Goal: Register for event/course

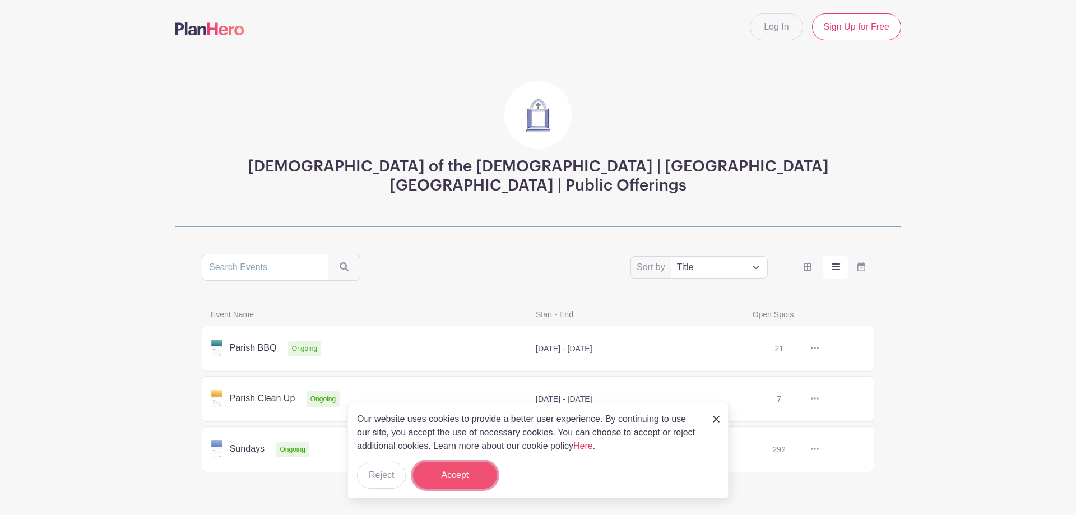
click at [466, 468] on button "Accept" at bounding box center [455, 475] width 84 height 27
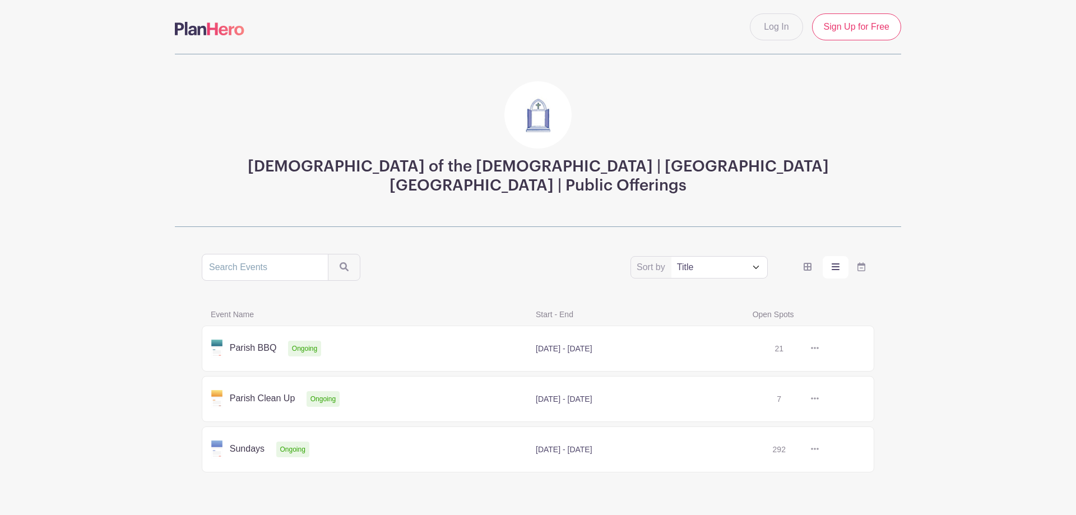
click at [819, 449] on link at bounding box center [819, 449] width 0 height 0
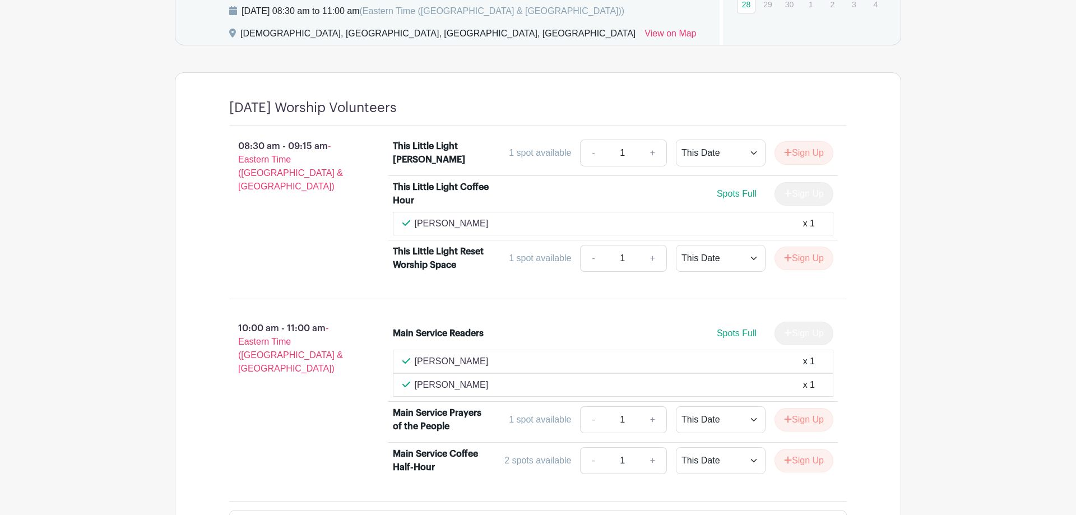
scroll to position [686, 0]
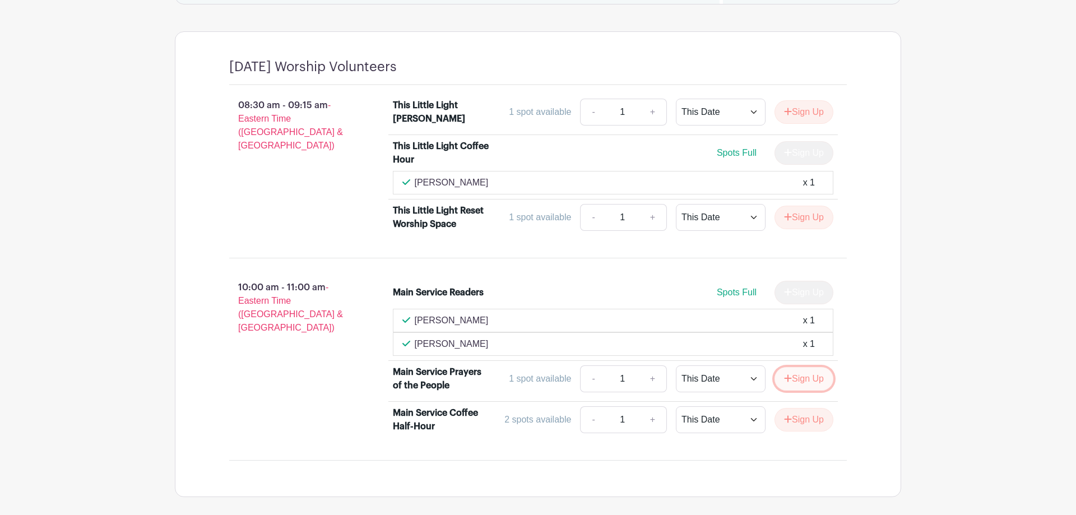
click at [815, 383] on button "Sign Up" at bounding box center [803, 379] width 59 height 24
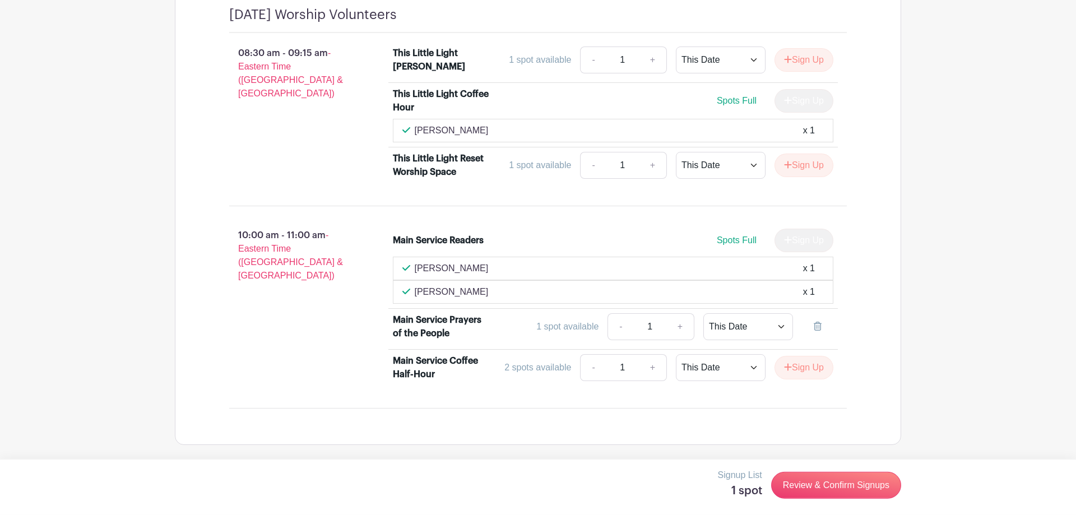
scroll to position [741, 0]
click at [870, 487] on link "Review & Confirm Signups" at bounding box center [836, 485] width 130 height 27
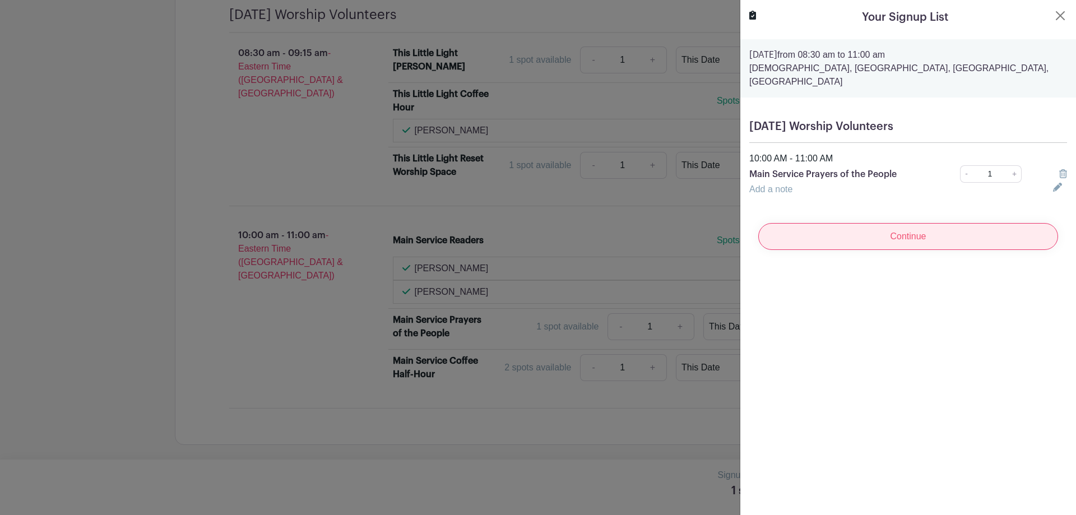
click at [928, 223] on input "Continue" at bounding box center [908, 236] width 300 height 27
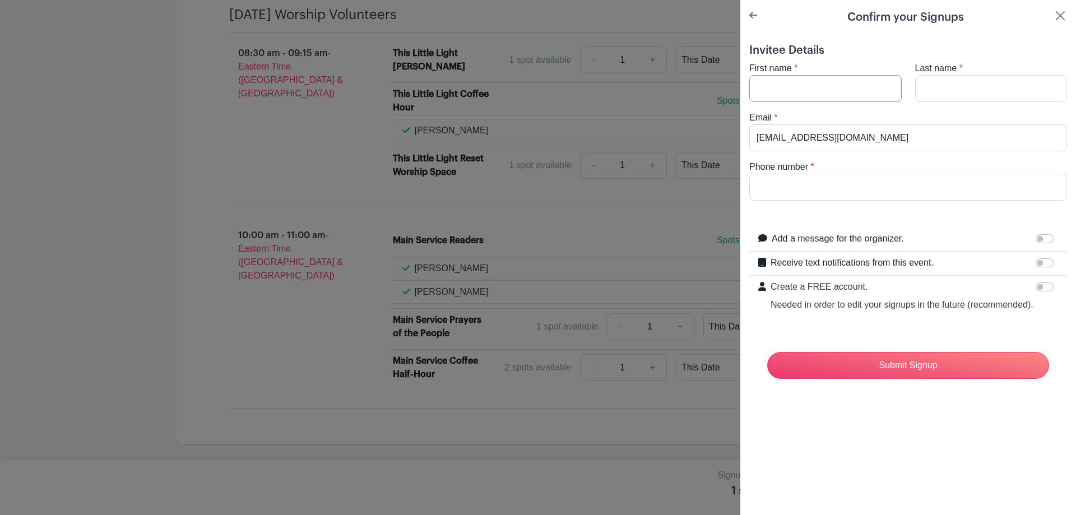
click at [826, 92] on input "First name" at bounding box center [825, 88] width 152 height 27
type input "[PERSON_NAME]"
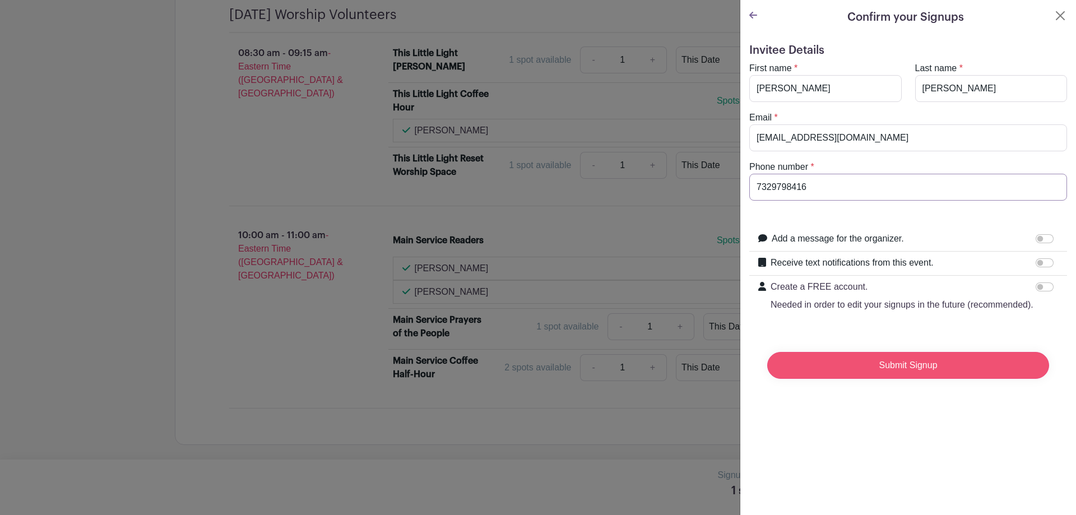
type input "7329798416"
click at [920, 366] on input "Submit Signup" at bounding box center [908, 365] width 282 height 27
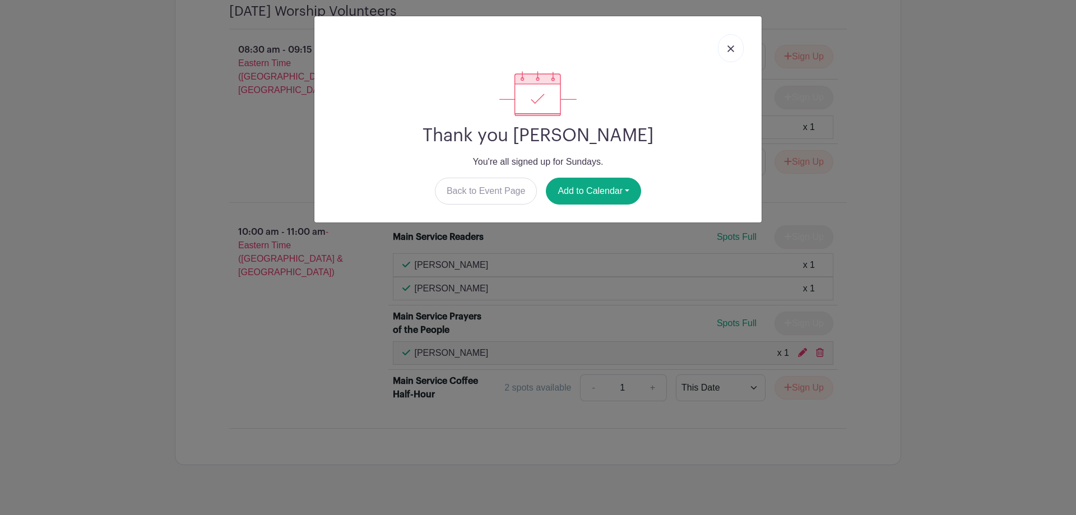
click at [732, 48] on img at bounding box center [730, 48] width 7 height 7
